Goal: Use online tool/utility: Utilize a website feature to perform a specific function

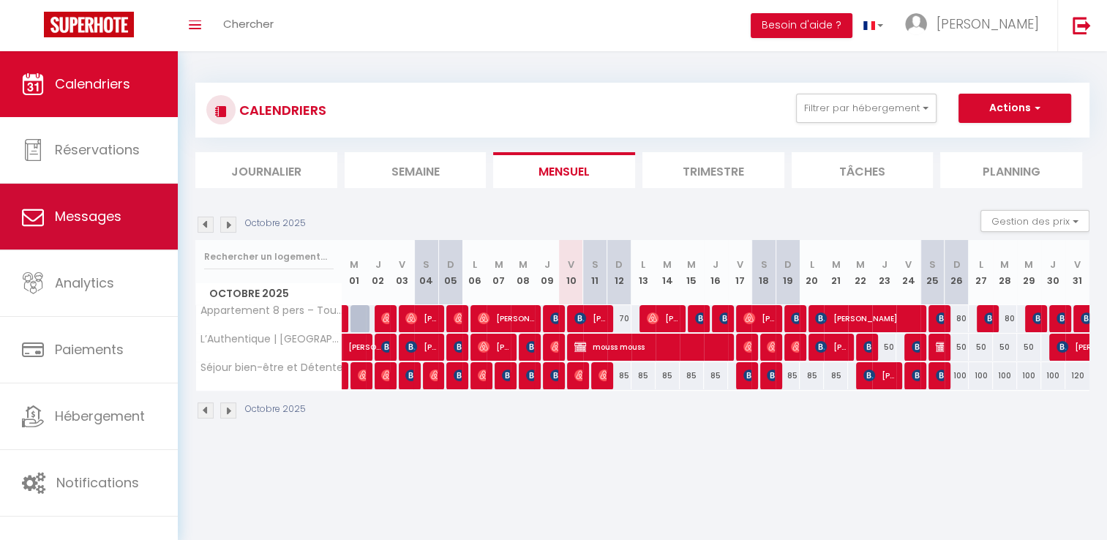
click at [102, 226] on link "Messages" at bounding box center [89, 217] width 178 height 66
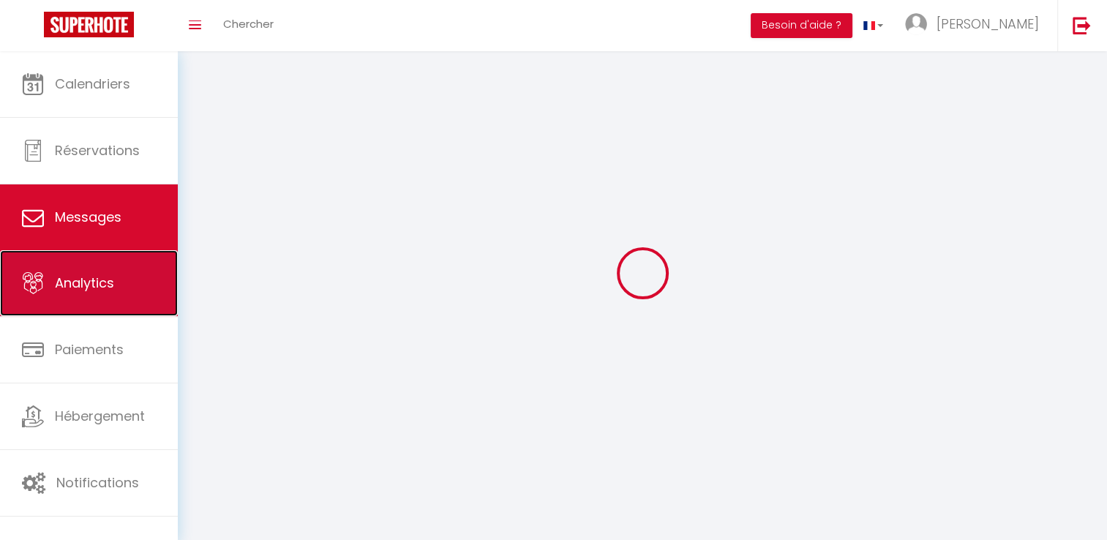
click at [97, 277] on span "Analytics" at bounding box center [84, 283] width 59 height 18
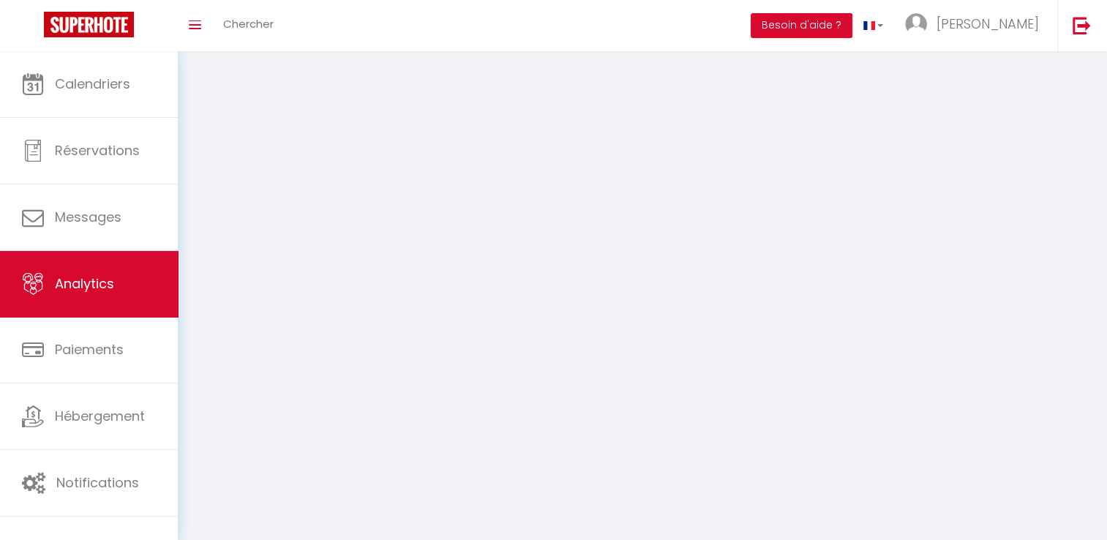
select select "2025"
select select "10"
select select
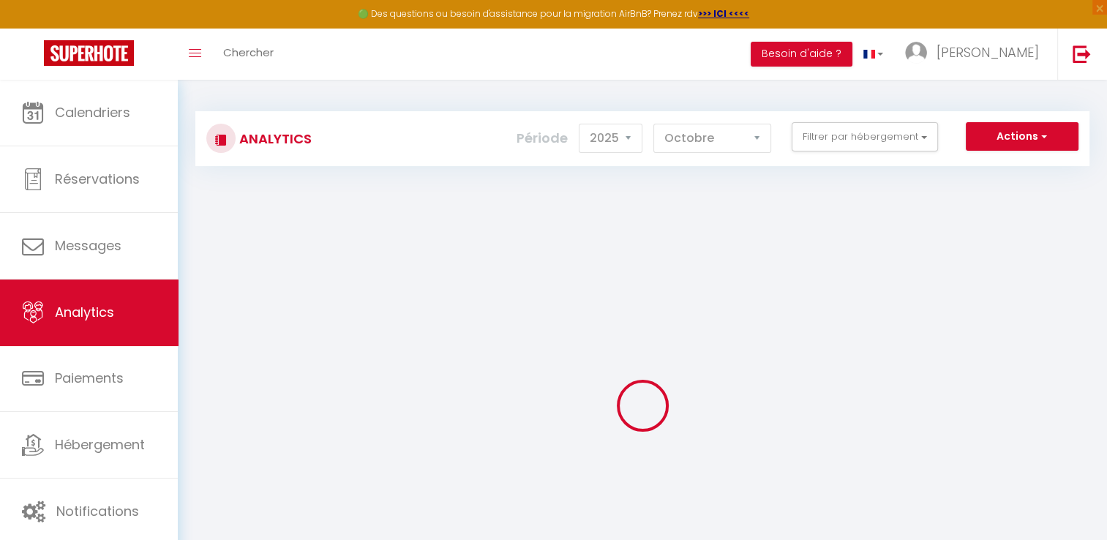
click at [1027, 113] on div "Analytics Actions Génération SuperConciergerie Génération SuperAnalyzer Générat…" at bounding box center [642, 138] width 894 height 55
click at [1017, 138] on button "Actions" at bounding box center [1021, 136] width 113 height 29
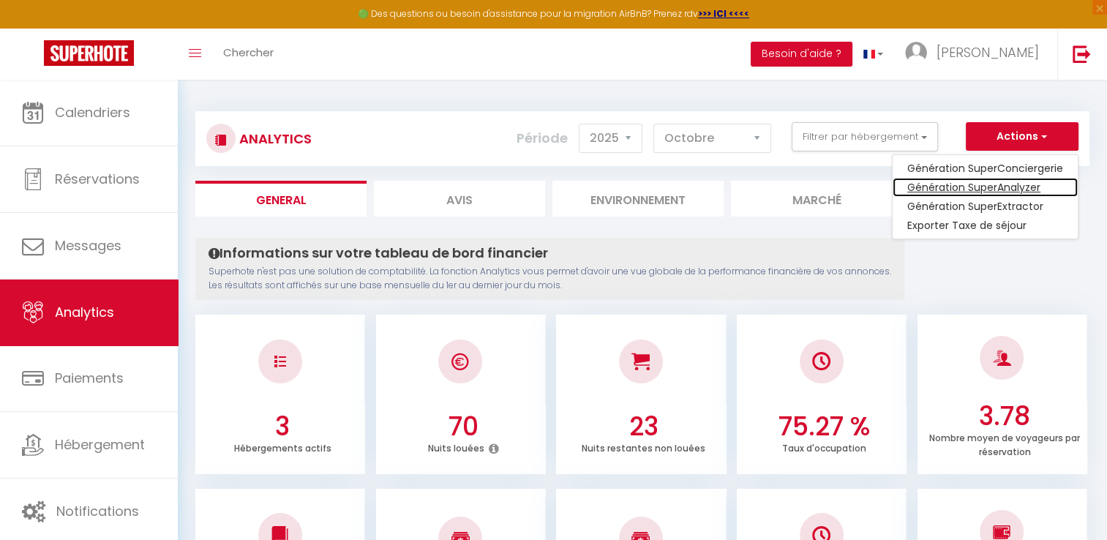
click at [1003, 187] on link "Génération SuperAnalyzer" at bounding box center [984, 187] width 185 height 19
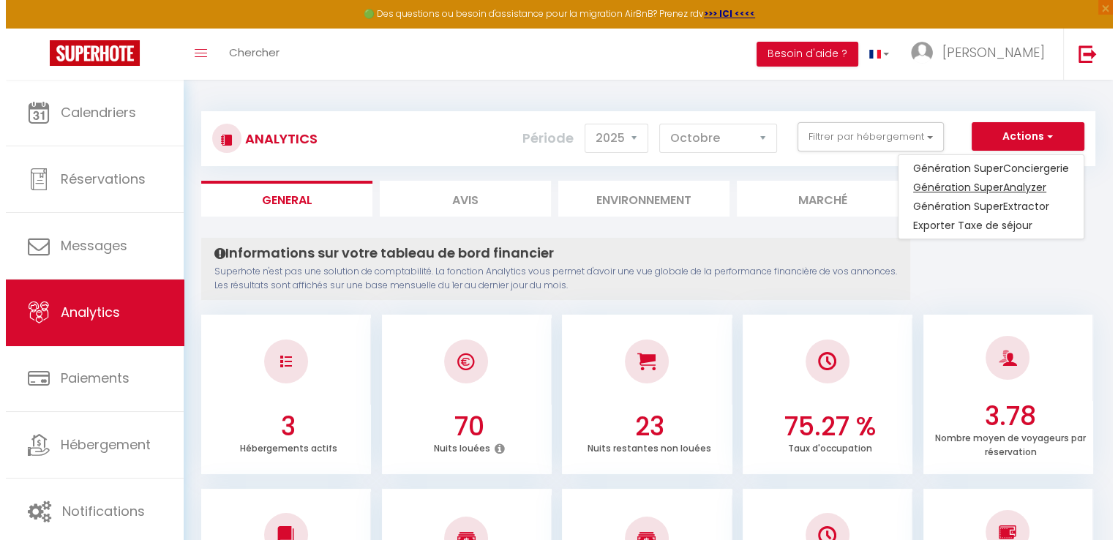
type input "[EMAIL_ADDRESS][DOMAIN_NAME]"
select select
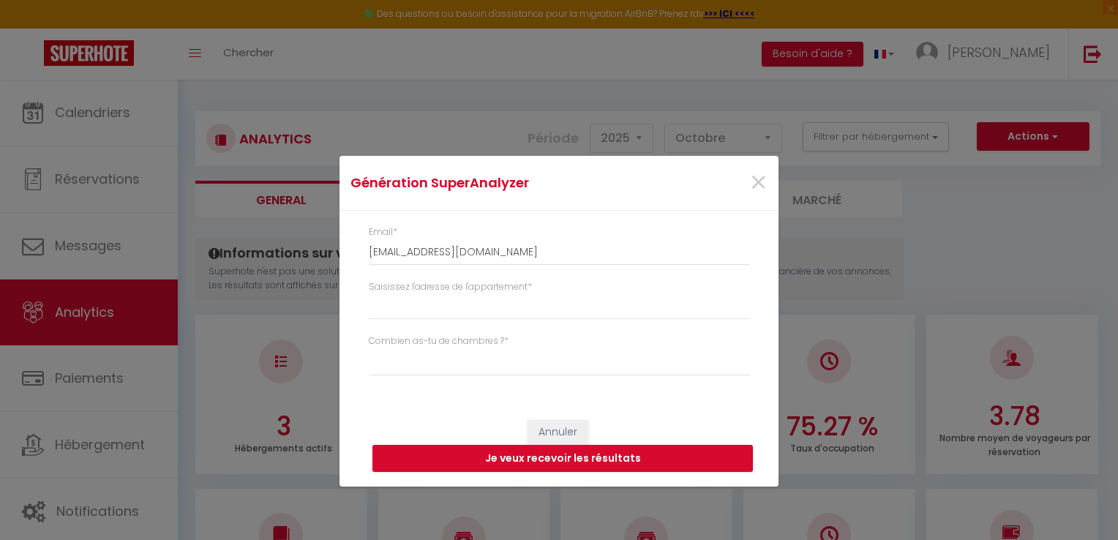
click at [487, 323] on div "Saisissez l'adresse de l'appartement *" at bounding box center [558, 307] width 399 height 55
click at [486, 313] on input "Saisissez l'adresse de l'appartement *" at bounding box center [559, 306] width 380 height 26
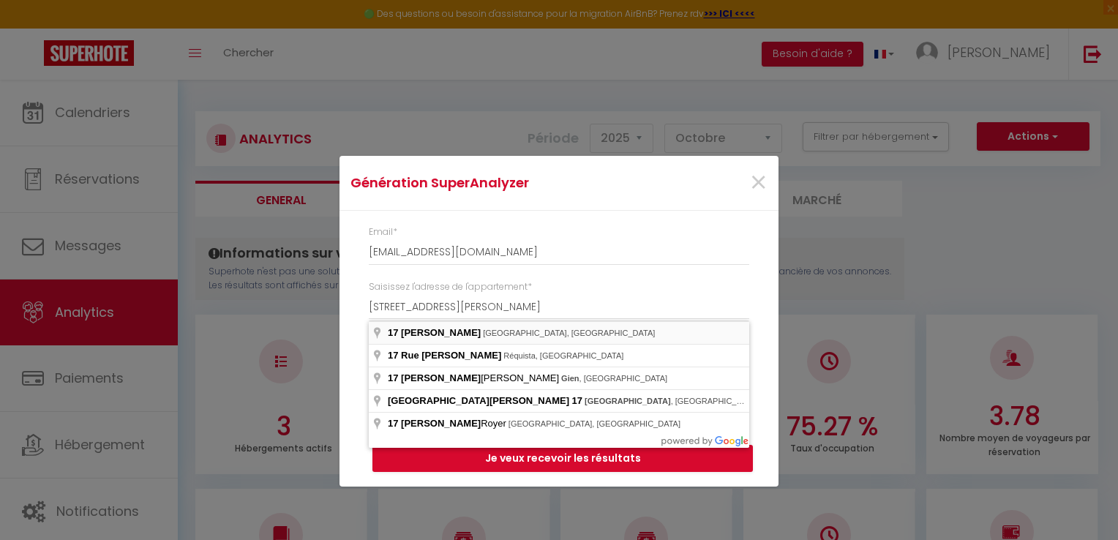
type input "[STREET_ADDRESS][PERSON_NAME]"
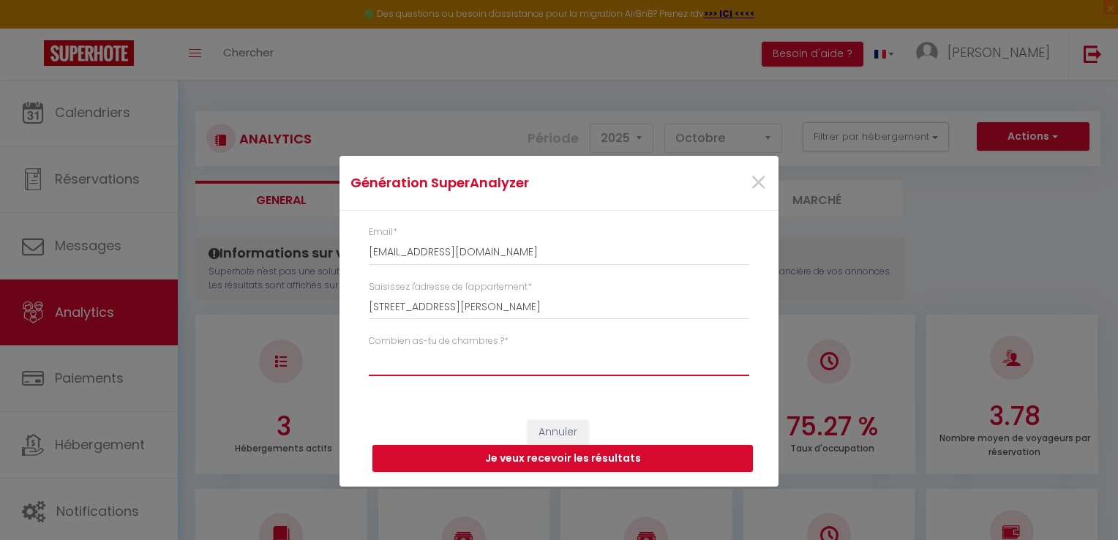
click at [448, 350] on select "Studio 1 chambre 2 chambres 3 chambres 4 chambres +" at bounding box center [559, 362] width 380 height 28
select select "t5+"
click at [369, 348] on select "Studio 1 chambre 2 chambres 3 chambres 4 chambres +" at bounding box center [559, 362] width 380 height 28
click at [471, 462] on button "Je veux recevoir les résultats" at bounding box center [562, 459] width 380 height 28
